Goal: Communication & Community: Participate in discussion

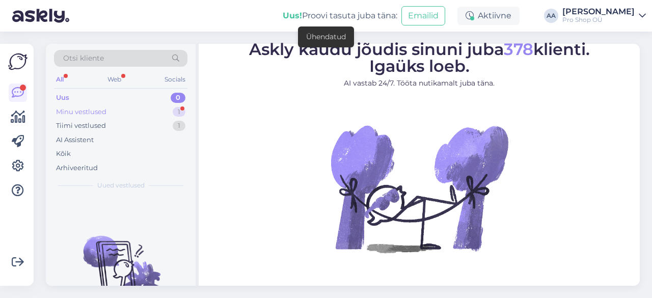
click at [82, 108] on div "Minu vestlused" at bounding box center [81, 112] width 50 height 10
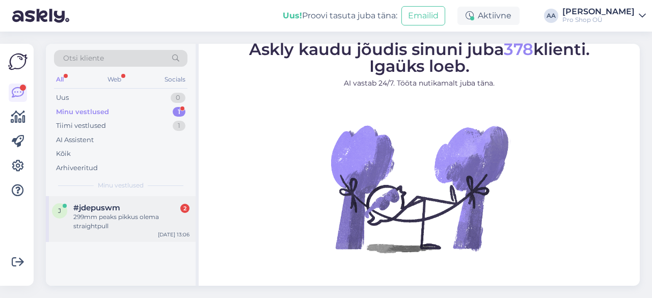
click at [105, 210] on span "#jdepuswm" at bounding box center [96, 207] width 47 height 9
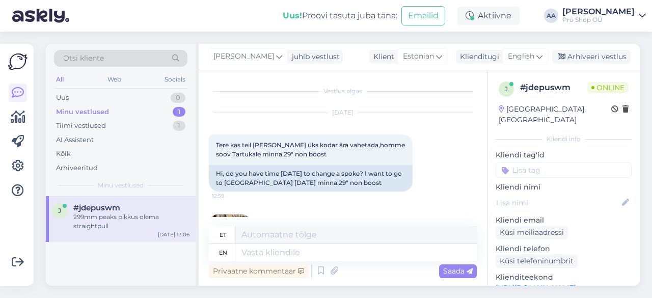
scroll to position [296, 0]
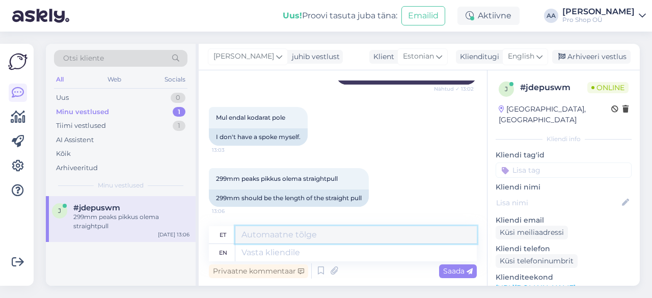
click at [258, 238] on textarea at bounding box center [355, 234] width 241 height 17
click at [264, 235] on textarea at bounding box center [355, 234] width 241 height 17
type textarea "S"
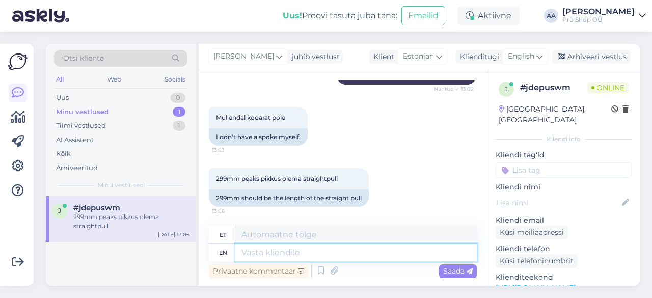
click at [262, 255] on textarea at bounding box center [355, 252] width 241 height 17
type textarea "[PERSON_NAME]"
type textarea "Seda"
type textarea "Seda mõõtu"
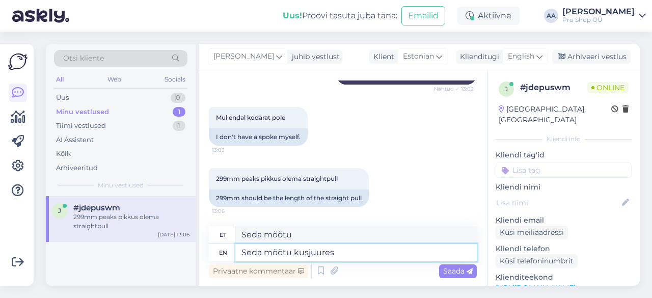
type textarea "Seda mõõtu kusjuures"
type textarea "Seda mõõtu kusjuures laoseis ei"
type textarea "Seda mõõtu laoseis"
type textarea "Seda mõõtu kusjuures laoseis ei n"
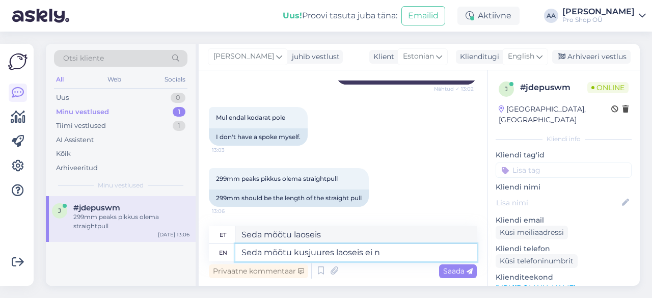
type textarea "Seda mõõtu mõtleu laoseis ei"
type textarea "Seda mõõtu kusjuures laoseis ei näi"
type textarea "Seda mõõtu mõtleu laoseis ei näi"
type textarea "Seda mõõtu kusjuures laoseis ei näita"
type textarea "Seda mõõtu mõõtu laoseis ei näita"
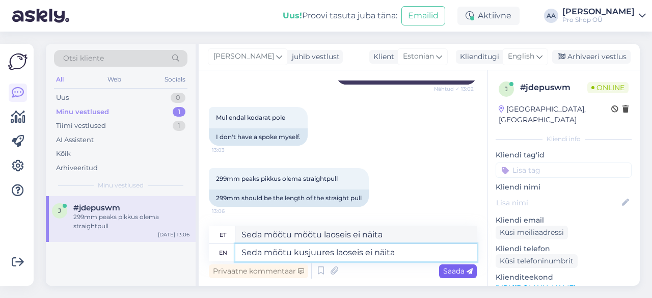
type textarea "Seda mõõtu kusjuures laoseis ei näita"
click at [455, 271] on span "Saada" at bounding box center [458, 270] width 30 height 9
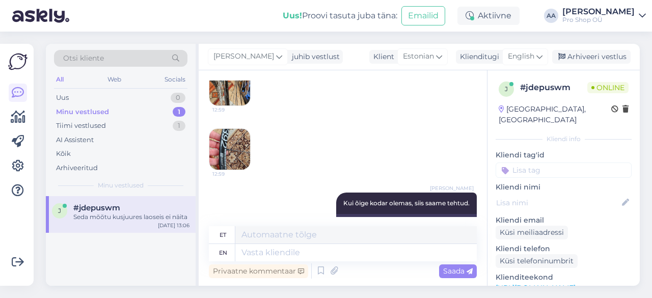
scroll to position [357, 0]
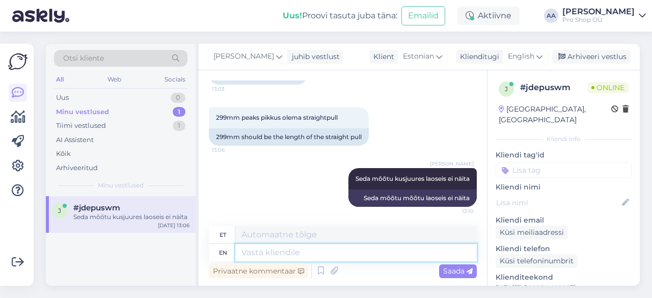
click at [286, 254] on textarea at bounding box center [355, 252] width 241 height 17
type textarea "[US_STATE]"
type textarea "H"
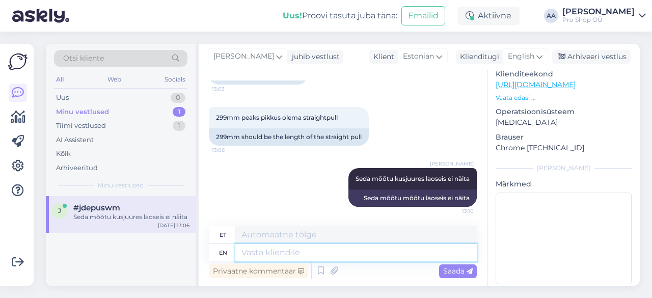
scroll to position [0, 0]
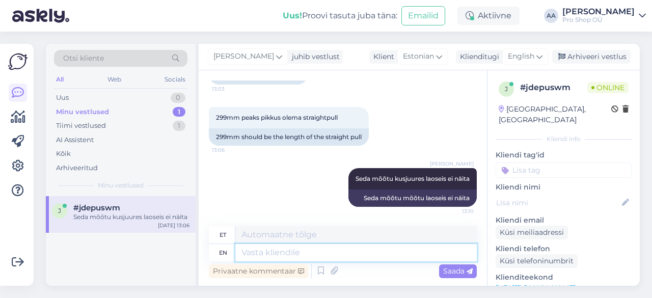
click at [293, 249] on textarea at bounding box center [355, 252] width 241 height 17
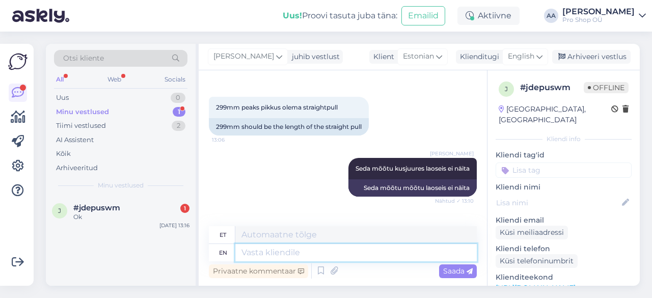
scroll to position [418, 0]
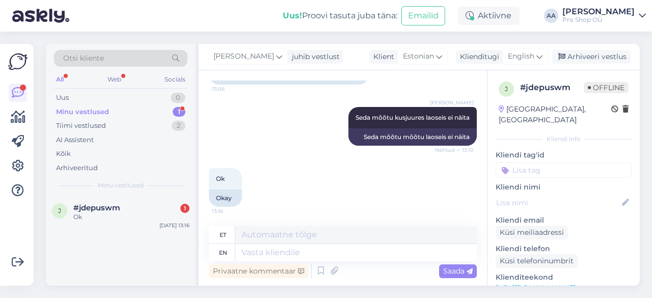
click at [79, 109] on div "Minu vestlused" at bounding box center [82, 112] width 53 height 10
click at [611, 57] on div "Arhiveeri vestlus" at bounding box center [591, 57] width 78 height 14
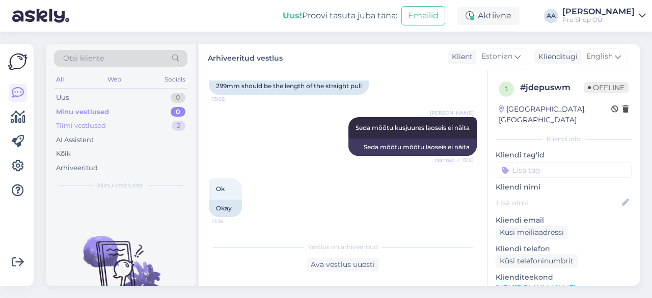
click at [80, 122] on div "Tiimi vestlused" at bounding box center [81, 126] width 50 height 10
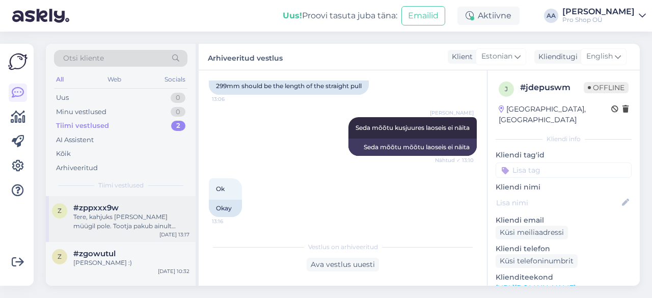
click at [123, 211] on div "#zppxxx9w" at bounding box center [131, 207] width 116 height 9
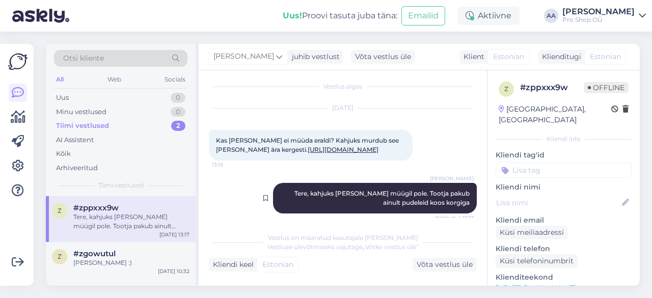
scroll to position [0, 0]
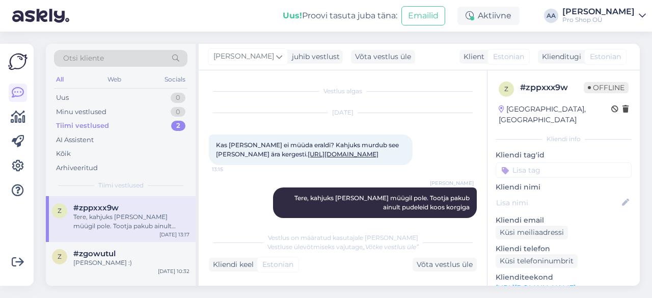
click at [333, 152] on link "[URL][DOMAIN_NAME]" at bounding box center [342, 154] width 71 height 8
